Goal: Information Seeking & Learning: Learn about a topic

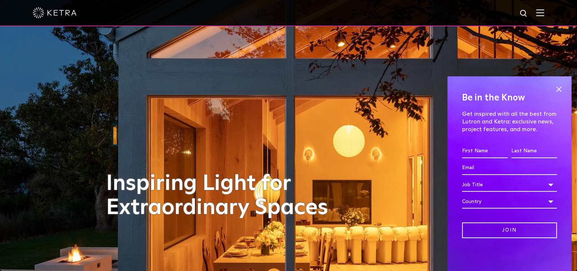
click at [528, 16] on img at bounding box center [523, 13] width 9 height 9
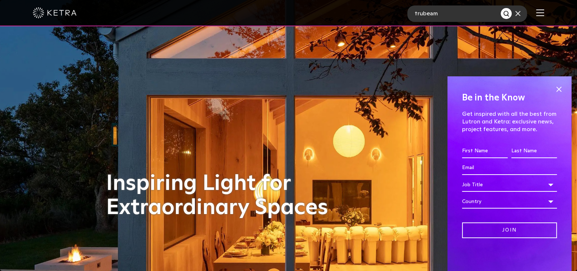
type input "trubeam"
click at [501, 8] on button "Search" at bounding box center [506, 13] width 11 height 11
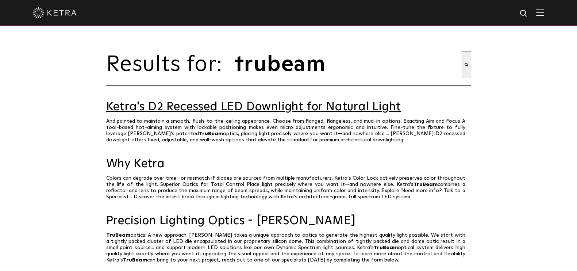
click at [382, 113] on link "Ketra's D2 Recessed LED Downlight for Natural Light" at bounding box center [288, 107] width 365 height 13
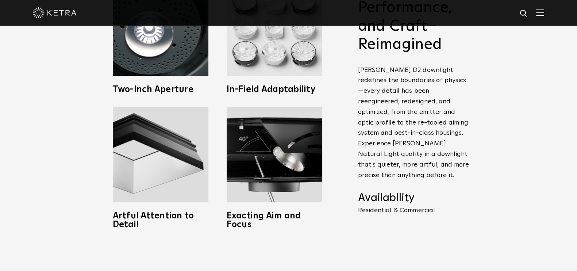
scroll to position [338, 0]
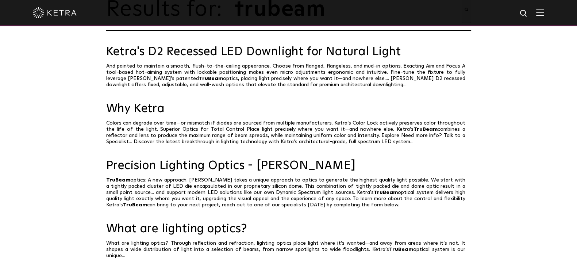
scroll to position [55, 0]
click at [148, 115] on link "Why Ketra" at bounding box center [288, 108] width 365 height 13
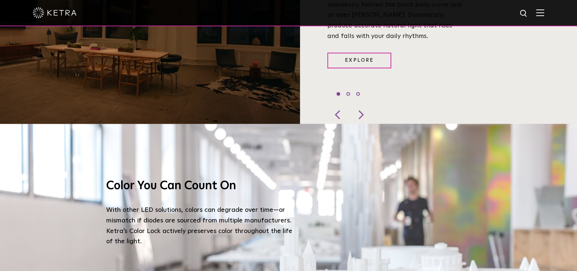
scroll to position [648, 0]
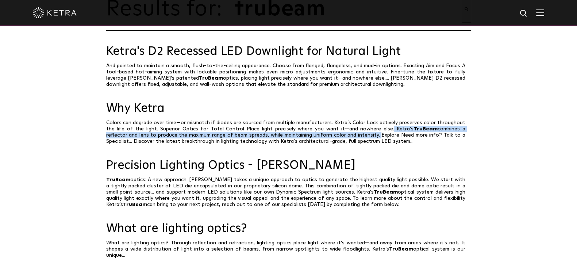
drag, startPoint x: 363, startPoint y: 133, endPoint x: 351, endPoint y: 136, distance: 12.3
click at [351, 136] on p "Colors can degrade over time—or mismatch if diodes are sourced from multiple ma…" at bounding box center [288, 132] width 365 height 25
copy p "Ketra’s TruBeam combines a reflector and lens to produce the maximum range of b…"
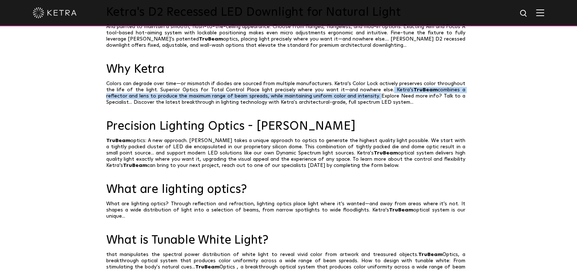
scroll to position [95, 0]
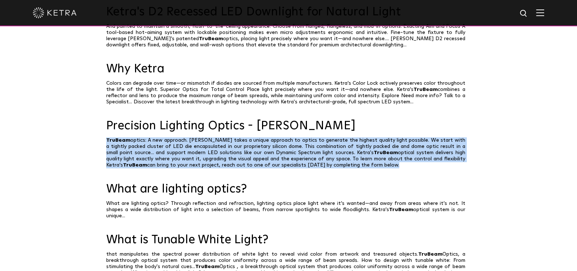
drag, startPoint x: 107, startPoint y: 143, endPoint x: 305, endPoint y: 168, distance: 198.9
click at [305, 168] on p "TruBeam optics: A new approach. Ketra takes a unique approach to optics to gene…" at bounding box center [288, 152] width 365 height 31
click at [384, 168] on p "TruBeam optics: A new approach. Ketra takes a unique approach to optics to gene…" at bounding box center [288, 152] width 365 height 31
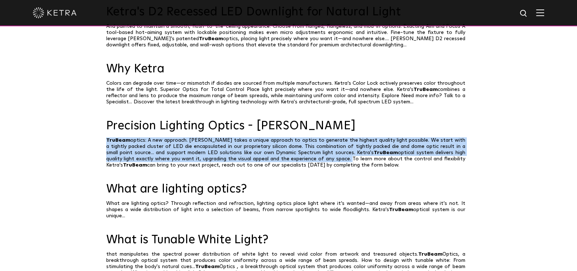
drag, startPoint x: 106, startPoint y: 143, endPoint x: 271, endPoint y: 161, distance: 165.9
click at [271, 161] on p "TruBeam optics: A new approach. Ketra takes a unique approach to optics to gene…" at bounding box center [288, 152] width 365 height 31
copy p "TruBeam optics: A new approach. Ketra takes a unique approach to optics to gene…"
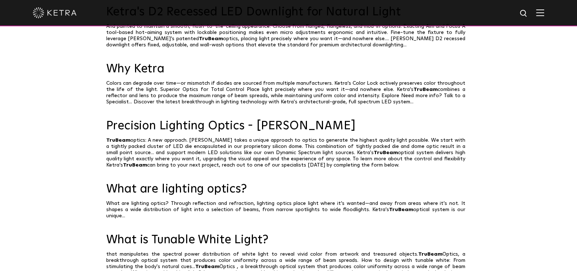
click at [541, 145] on div "Results for: This is a search field with an auto-suggest feature attached. trub…" at bounding box center [288, 206] width 577 height 602
click at [226, 132] on link "Precision Lighting Optics - [PERSON_NAME]" at bounding box center [288, 126] width 365 height 13
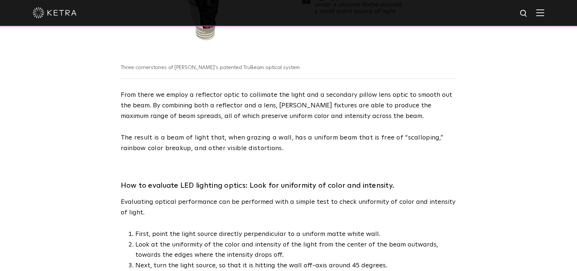
scroll to position [932, 0]
